Goal: Task Accomplishment & Management: Use online tool/utility

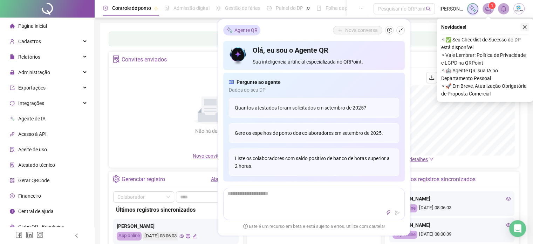
click at [525, 26] on icon "close" at bounding box center [525, 27] width 4 height 4
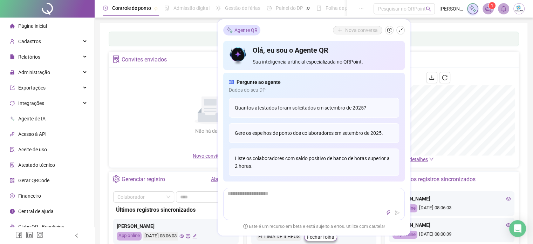
click at [170, 94] on div "Não há dados Não há dados" at bounding box center [210, 112] width 195 height 80
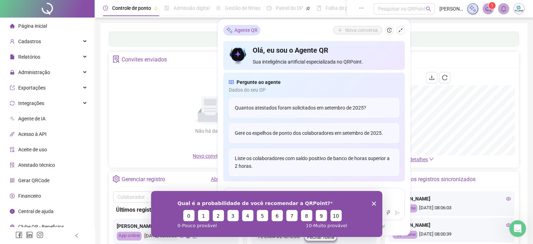
click at [374, 201] on icon "Encerrar pesquisa" at bounding box center [374, 203] width 4 height 4
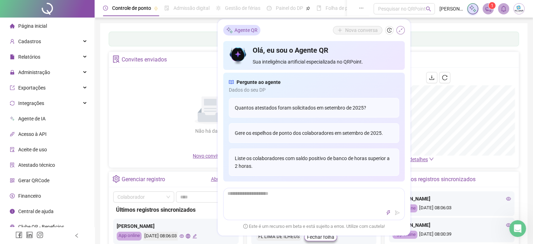
click at [403, 27] on button "button" at bounding box center [401, 30] width 8 height 8
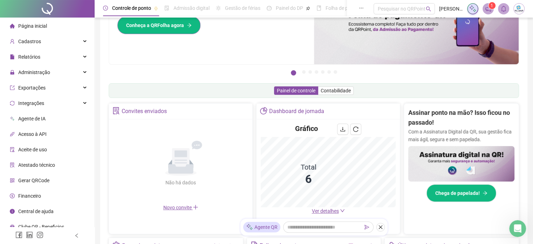
scroll to position [105, 0]
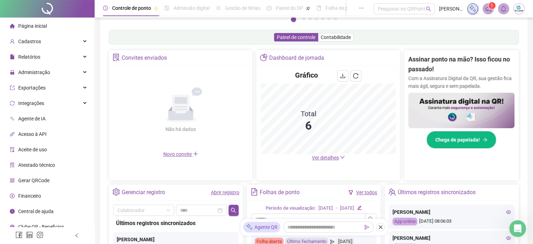
drag, startPoint x: 380, startPoint y: 227, endPoint x: 268, endPoint y: 181, distance: 121.0
click at [380, 227] on icon "close" at bounding box center [380, 226] width 5 height 5
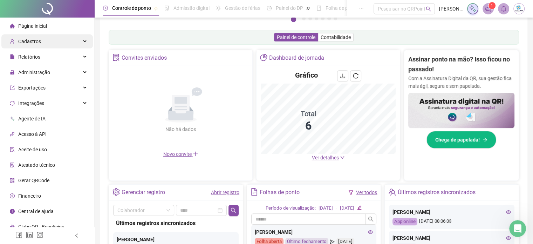
click at [35, 46] on span "Cadastros" at bounding box center [25, 41] width 31 height 14
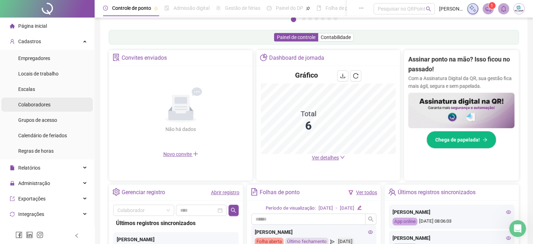
click at [44, 103] on span "Colaboradores" at bounding box center [34, 105] width 32 height 6
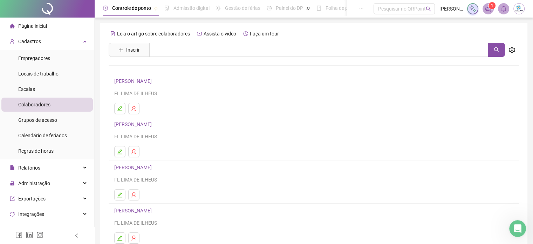
click at [154, 79] on link "[PERSON_NAME]" at bounding box center [134, 81] width 40 height 6
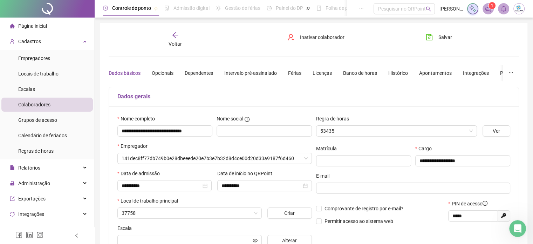
type input "**********"
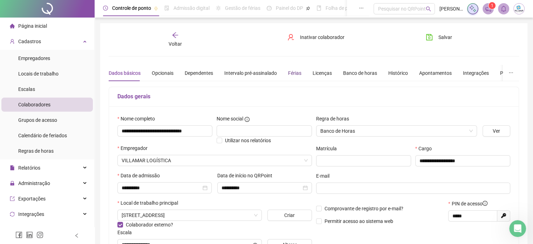
click at [292, 73] on div "Férias" at bounding box center [294, 73] width 13 height 8
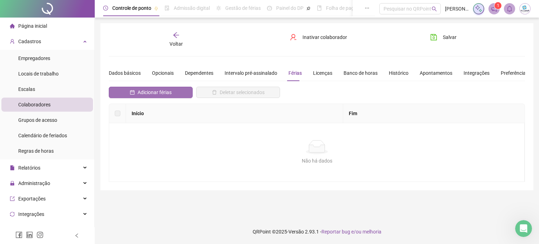
click at [144, 92] on span "Adicionar férias" at bounding box center [154, 92] width 34 height 8
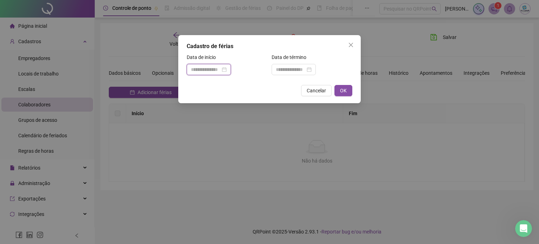
click at [212, 70] on input at bounding box center [205, 70] width 29 height 8
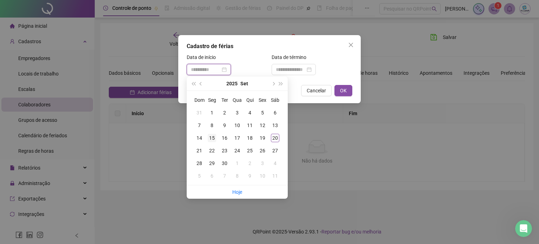
type input "**********"
drag, startPoint x: 214, startPoint y: 137, endPoint x: 247, endPoint y: 113, distance: 40.7
click at [213, 137] on div "15" at bounding box center [212, 138] width 8 height 8
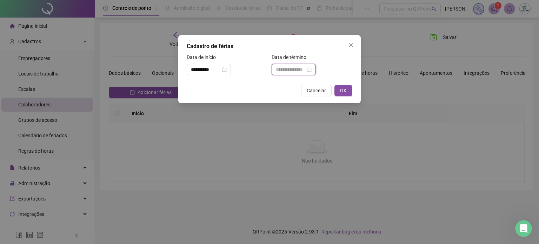
click at [295, 70] on input at bounding box center [290, 70] width 29 height 8
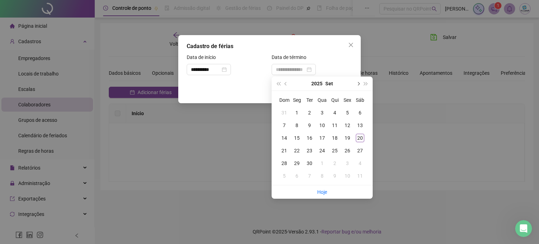
click at [357, 84] on span "next-year" at bounding box center [358, 84] width 4 height 4
type input "**********"
click at [309, 138] on div "14" at bounding box center [309, 138] width 8 height 8
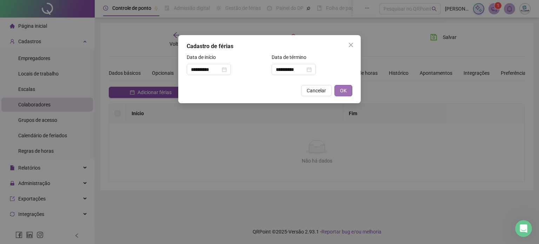
click at [344, 93] on span "OK" at bounding box center [343, 91] width 7 height 8
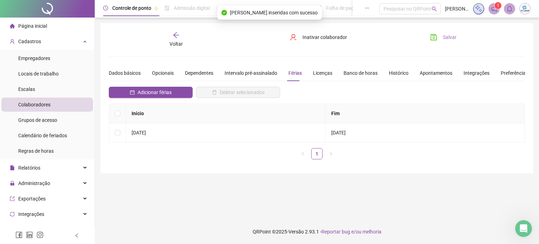
click at [443, 35] on span "Salvar" at bounding box center [450, 37] width 14 height 8
click at [43, 26] on span "Página inicial" at bounding box center [32, 26] width 29 height 6
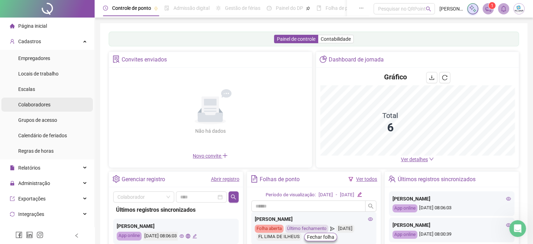
click at [53, 103] on li "Colaboradores" at bounding box center [47, 104] width 92 height 14
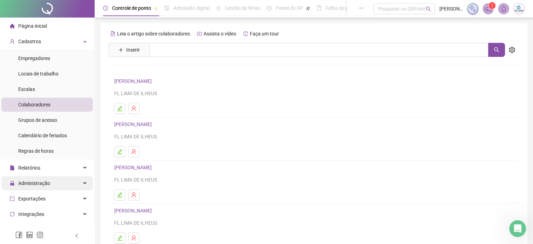
click at [46, 182] on span "Administração" at bounding box center [34, 183] width 32 height 6
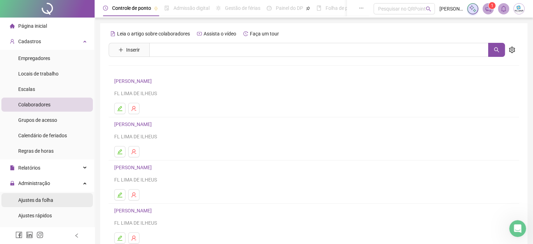
click at [45, 203] on span "Ajustes da folha" at bounding box center [35, 200] width 35 height 6
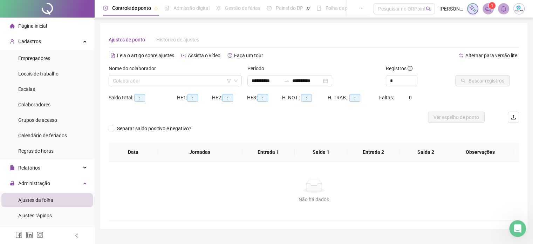
type input "**********"
click at [180, 80] on input "search" at bounding box center [172, 80] width 119 height 11
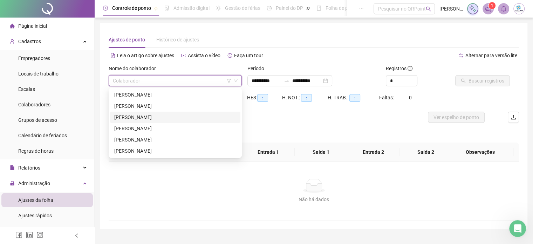
click at [163, 119] on div "[PERSON_NAME]" at bounding box center [175, 117] width 122 height 8
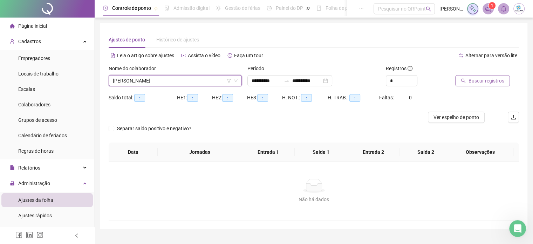
click at [482, 81] on span "Buscar registros" at bounding box center [487, 81] width 36 height 8
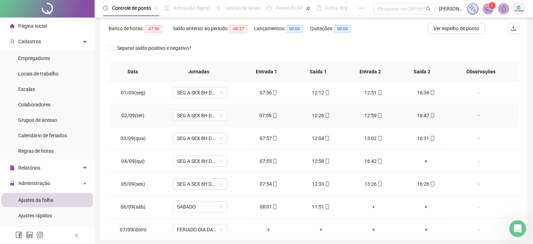
scroll to position [105, 0]
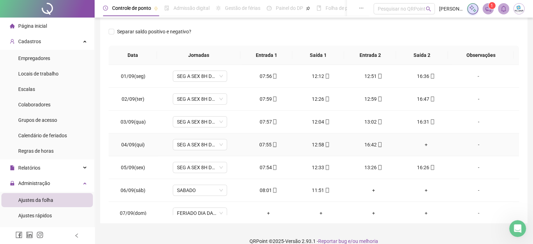
click at [419, 142] on div "+" at bounding box center [426, 145] width 41 height 8
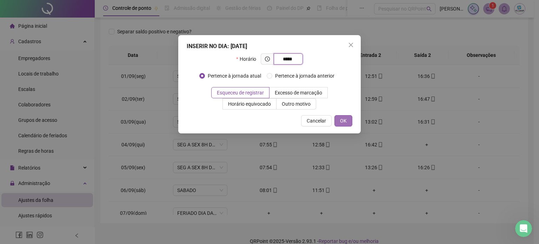
type input "*****"
click at [347, 126] on button "OK" at bounding box center [343, 120] width 18 height 11
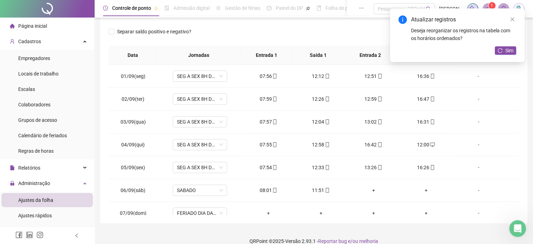
drag, startPoint x: 506, startPoint y: 49, endPoint x: 491, endPoint y: 58, distance: 18.1
click at [506, 49] on span "Sim" at bounding box center [510, 51] width 8 height 8
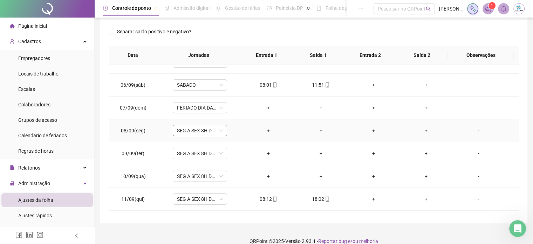
click at [188, 127] on span "SEG A SEX 8H DE TRABALHO" at bounding box center [200, 130] width 46 height 11
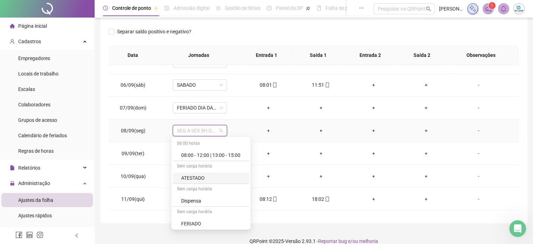
click at [192, 181] on div "ATESTADO" at bounding box center [213, 178] width 64 height 8
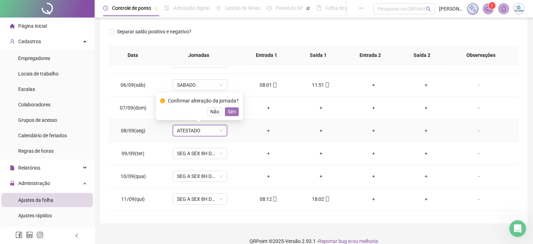
click at [229, 108] on span "Sim" at bounding box center [232, 112] width 8 height 8
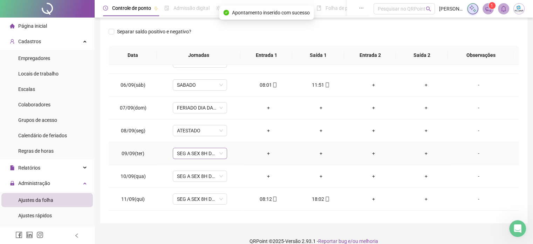
click at [190, 153] on span "SEG A SEX 8H DE TRABALHO" at bounding box center [200, 153] width 46 height 11
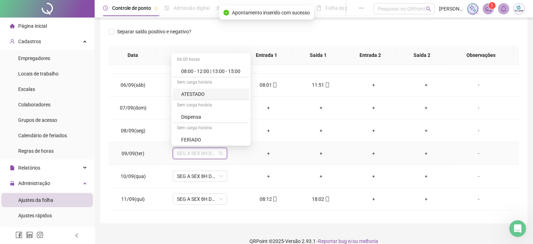
click at [199, 95] on div "ATESTADO" at bounding box center [213, 94] width 64 height 8
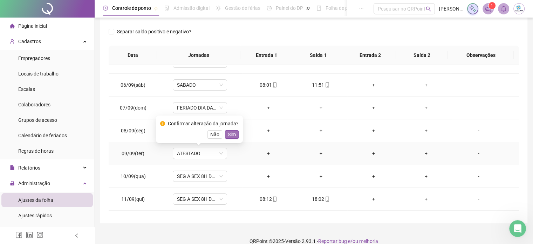
click at [231, 134] on span "Sim" at bounding box center [232, 134] width 8 height 8
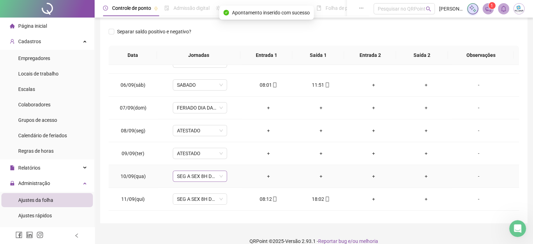
click at [199, 176] on span "SEG A SEX 8H DE TRABALHO" at bounding box center [200, 176] width 46 height 11
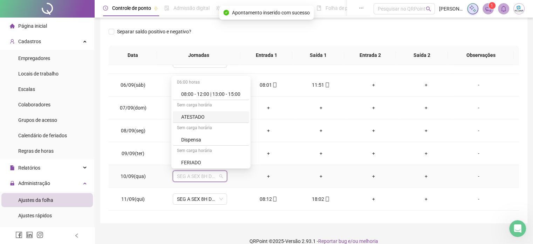
click at [198, 120] on div "ATESTADO" at bounding box center [213, 117] width 64 height 8
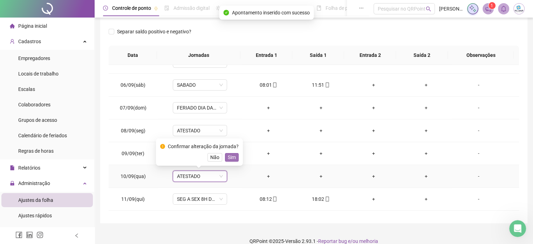
click at [230, 155] on span "Sim" at bounding box center [232, 157] width 8 height 8
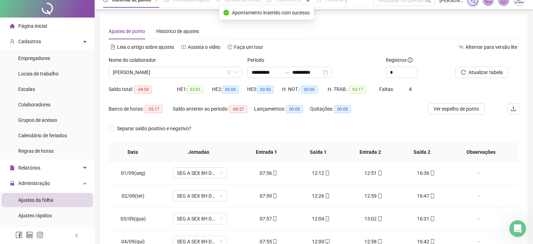
scroll to position [0, 0]
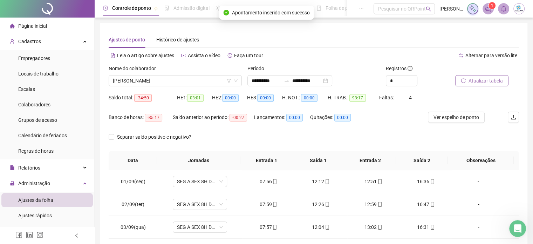
click at [485, 80] on span "Atualizar tabela" at bounding box center [486, 81] width 34 height 8
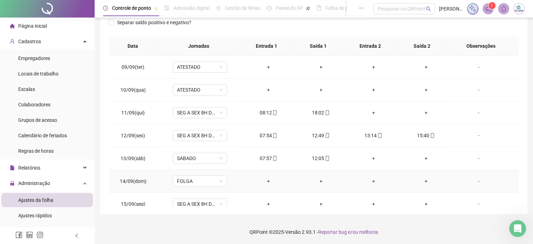
scroll to position [142, 0]
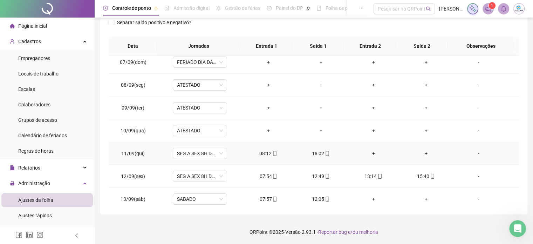
click at [370, 152] on div "+" at bounding box center [373, 153] width 41 height 8
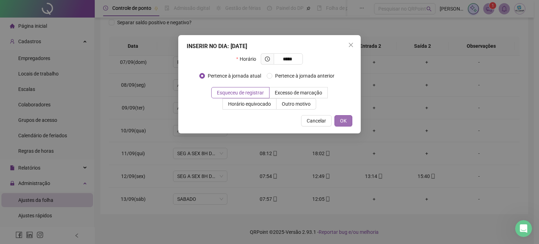
type input "*****"
click at [349, 125] on button "OK" at bounding box center [343, 120] width 18 height 11
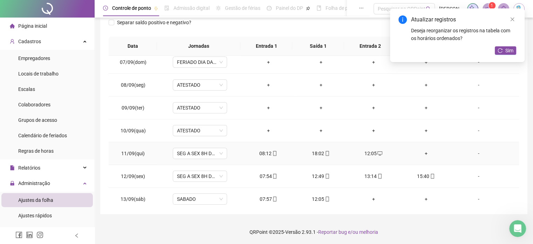
click at [426, 152] on div "+" at bounding box center [426, 153] width 41 height 8
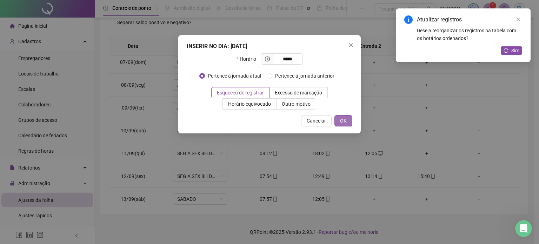
type input "*****"
click at [342, 122] on span "OK" at bounding box center [343, 121] width 7 height 8
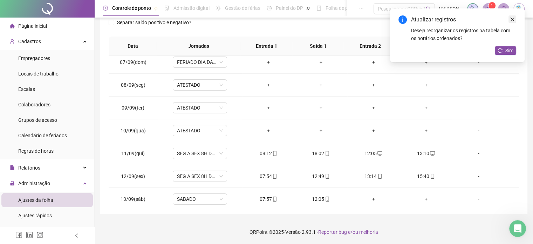
click at [513, 20] on icon "close" at bounding box center [513, 20] width 4 height 4
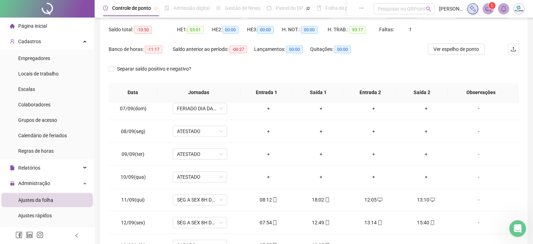
scroll to position [9, 0]
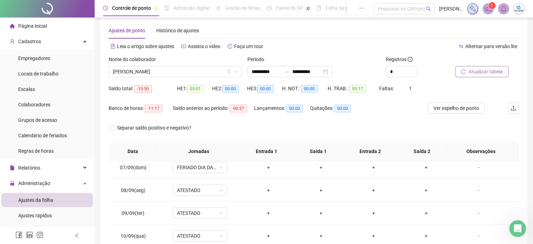
click at [474, 69] on span "Atualizar tabela" at bounding box center [486, 72] width 34 height 8
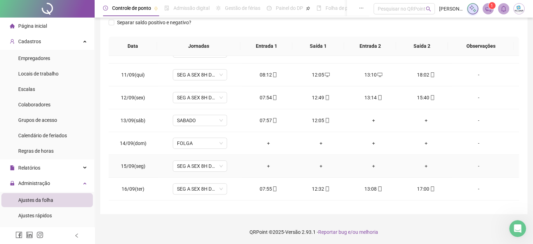
scroll to position [212, 0]
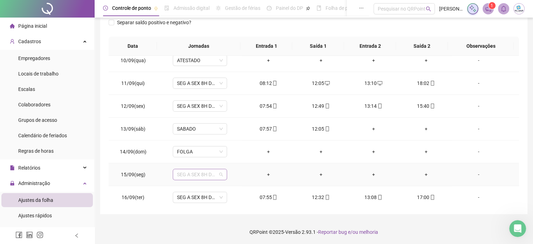
click at [203, 172] on span "SEG A SEX 8H DE TRABALHO" at bounding box center [200, 174] width 46 height 11
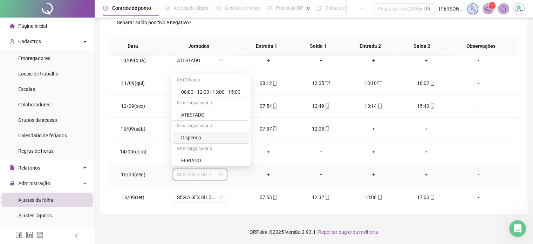
click at [206, 140] on div "Dispensa" at bounding box center [213, 138] width 64 height 8
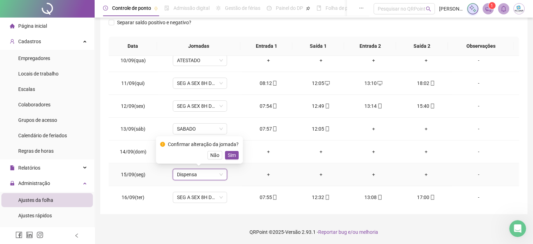
click at [213, 156] on span "Não" at bounding box center [214, 155] width 9 height 8
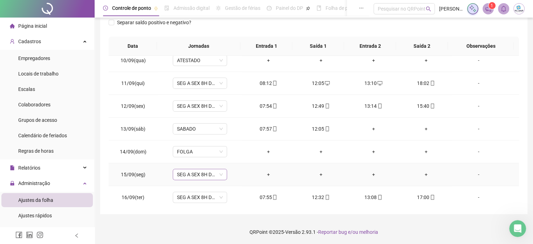
click at [207, 175] on span "SEG A SEX 8H DE TRABALHO" at bounding box center [200, 174] width 46 height 11
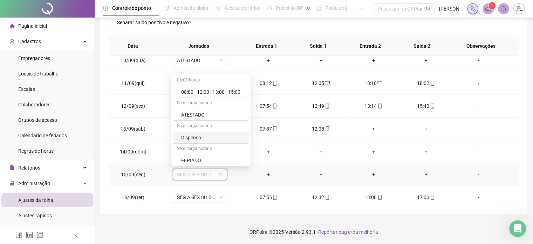
scroll to position [70, 0]
click at [202, 132] on div "Folga" at bounding box center [213, 136] width 64 height 8
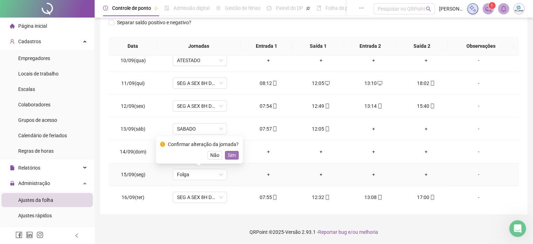
click at [229, 152] on span "Sim" at bounding box center [232, 155] width 8 height 8
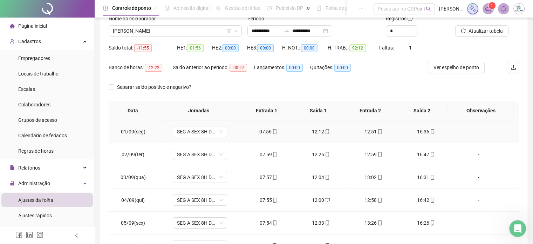
scroll to position [0, 0]
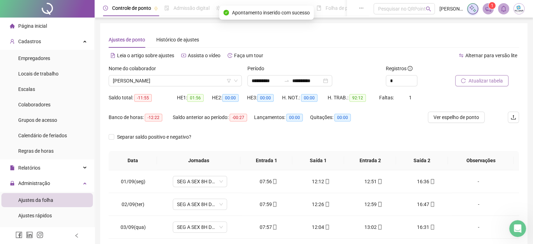
click at [477, 81] on span "Atualizar tabela" at bounding box center [486, 81] width 34 height 8
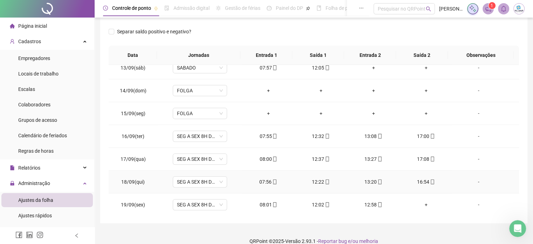
scroll to position [114, 0]
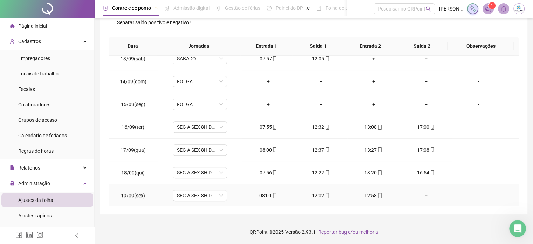
click at [421, 194] on div "+" at bounding box center [426, 195] width 41 height 8
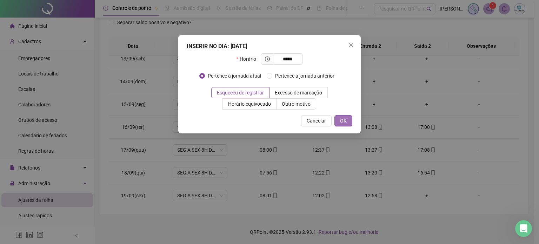
type input "*****"
click at [344, 120] on span "OK" at bounding box center [343, 121] width 7 height 8
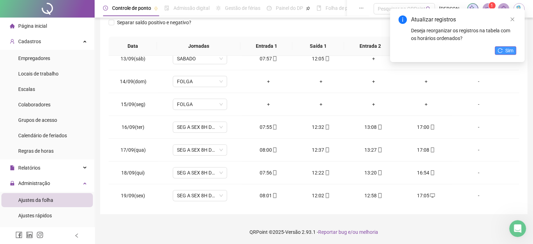
click at [511, 47] on div "Atualizar registros Deseja reorganizar os registros na tabela com os horários o…" at bounding box center [457, 35] width 135 height 54
click at [509, 52] on span "Sim" at bounding box center [510, 51] width 8 height 8
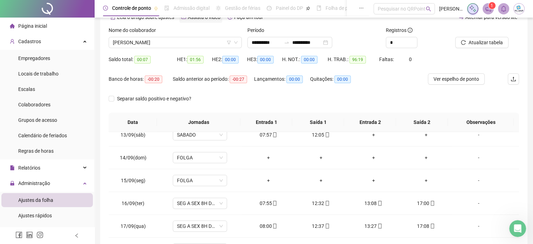
scroll to position [0, 0]
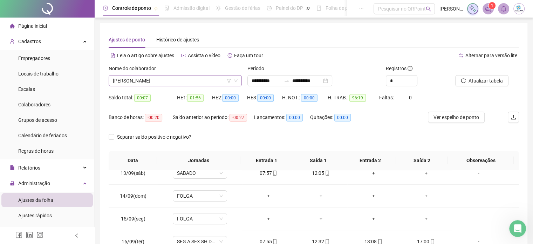
click at [166, 79] on span "[PERSON_NAME]" at bounding box center [175, 80] width 125 height 11
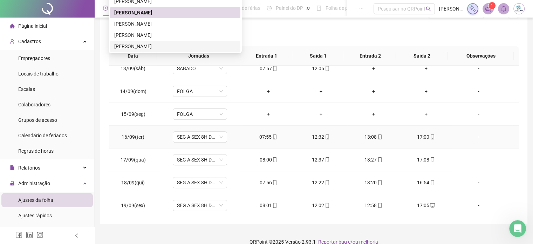
scroll to position [105, 0]
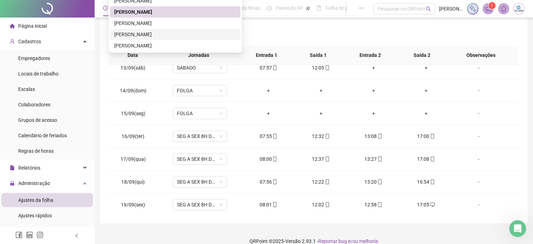
click at [154, 36] on div "[PERSON_NAME]" at bounding box center [175, 35] width 122 height 8
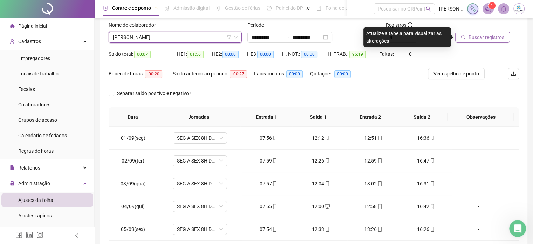
scroll to position [0, 0]
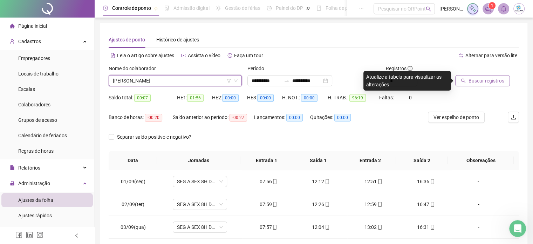
click at [478, 83] on span "Buscar registros" at bounding box center [487, 81] width 36 height 8
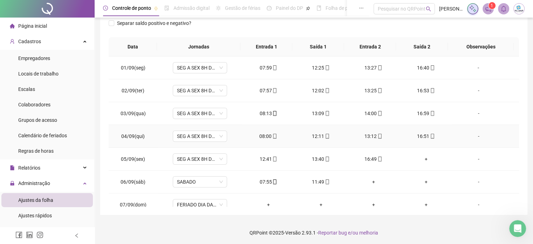
scroll to position [114, 0]
click at [422, 159] on div "+" at bounding box center [426, 158] width 41 height 8
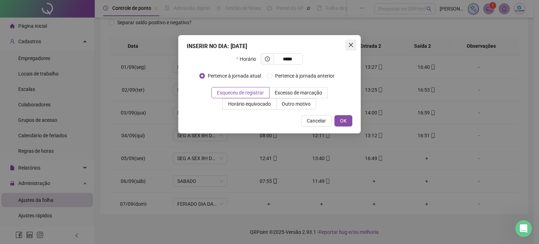
type input "*****"
click at [354, 43] on span "Close" at bounding box center [350, 45] width 11 height 6
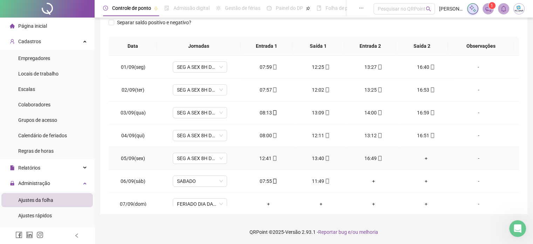
click at [421, 156] on div "+" at bounding box center [426, 158] width 41 height 8
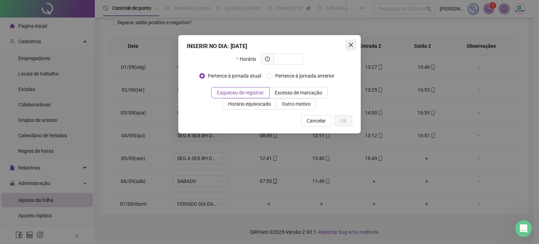
click at [354, 41] on button "Close" at bounding box center [350, 44] width 11 height 11
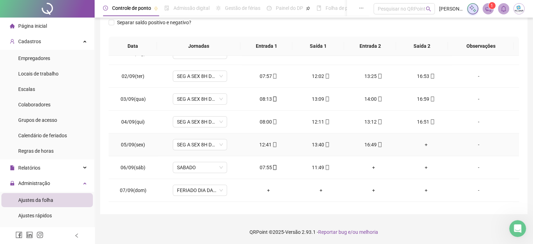
scroll to position [0, 0]
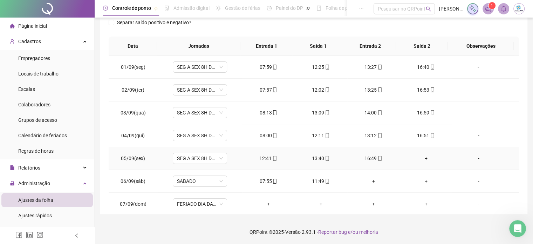
click at [421, 157] on div "+" at bounding box center [426, 158] width 41 height 8
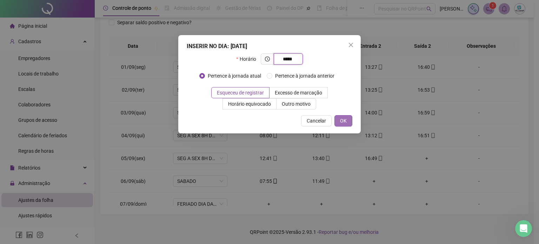
type input "*****"
click at [344, 123] on span "OK" at bounding box center [343, 121] width 7 height 8
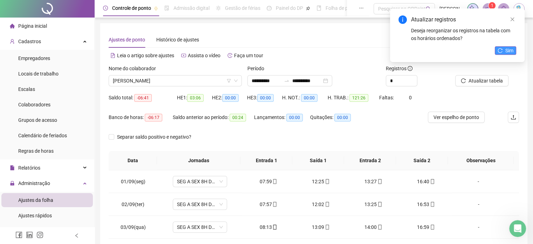
click at [515, 51] on button "Sim" at bounding box center [505, 50] width 21 height 8
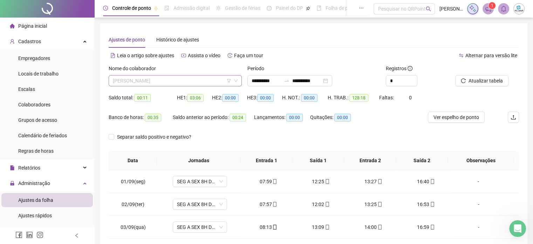
click at [164, 79] on span "[PERSON_NAME]" at bounding box center [175, 80] width 125 height 11
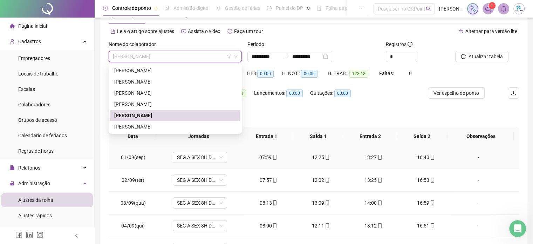
scroll to position [35, 0]
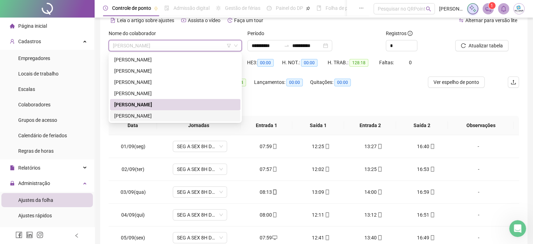
click at [156, 116] on div "[PERSON_NAME]" at bounding box center [175, 116] width 122 height 8
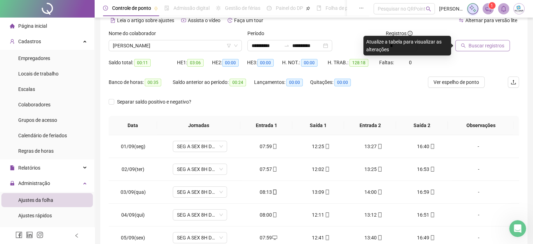
click at [478, 44] on span "Buscar registros" at bounding box center [487, 46] width 36 height 8
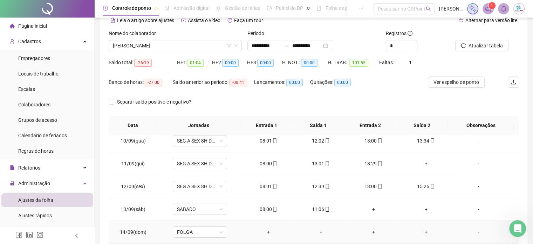
scroll to position [210, 0]
